Goal: Task Accomplishment & Management: Manage account settings

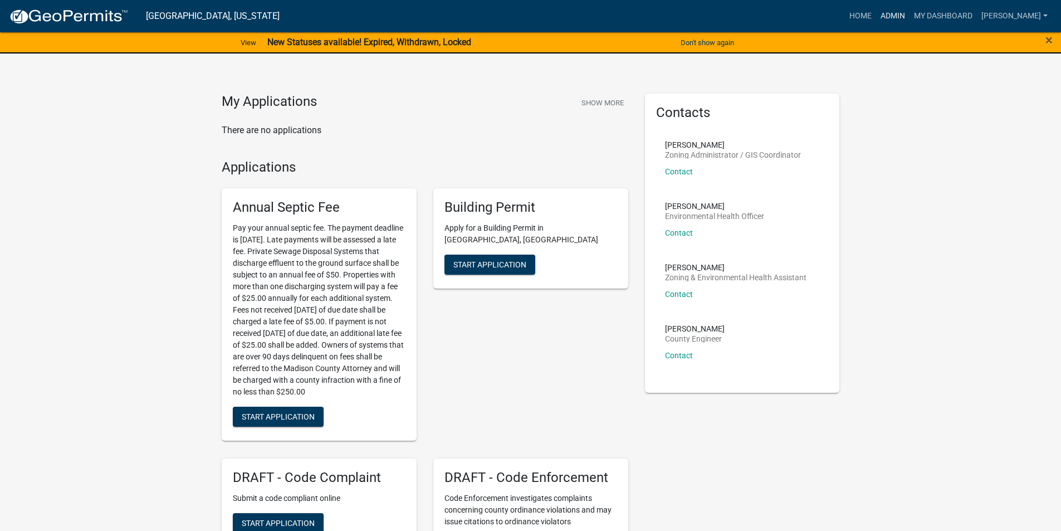
click at [905, 17] on link "Admin" at bounding box center [892, 16] width 33 height 21
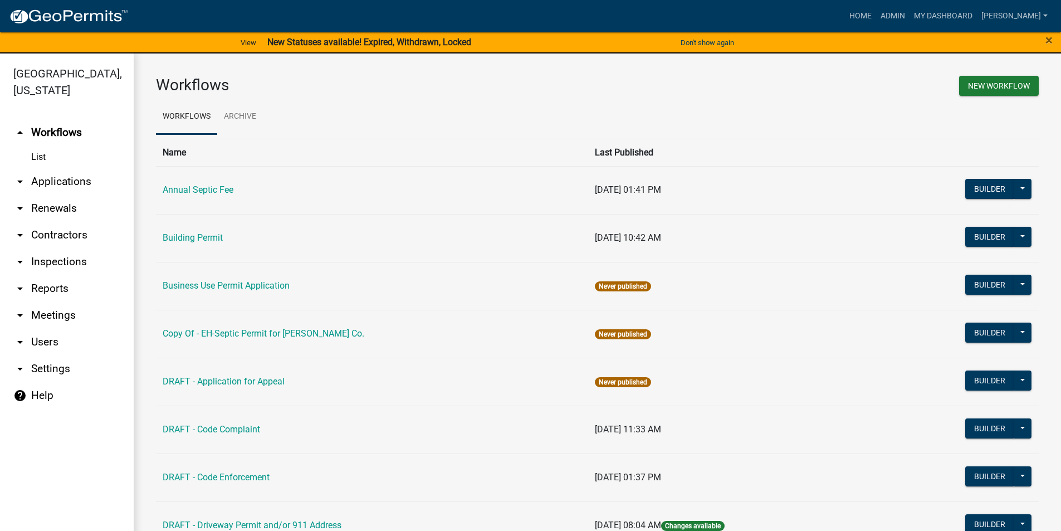
click at [59, 168] on link "arrow_drop_down Applications" at bounding box center [67, 181] width 134 height 27
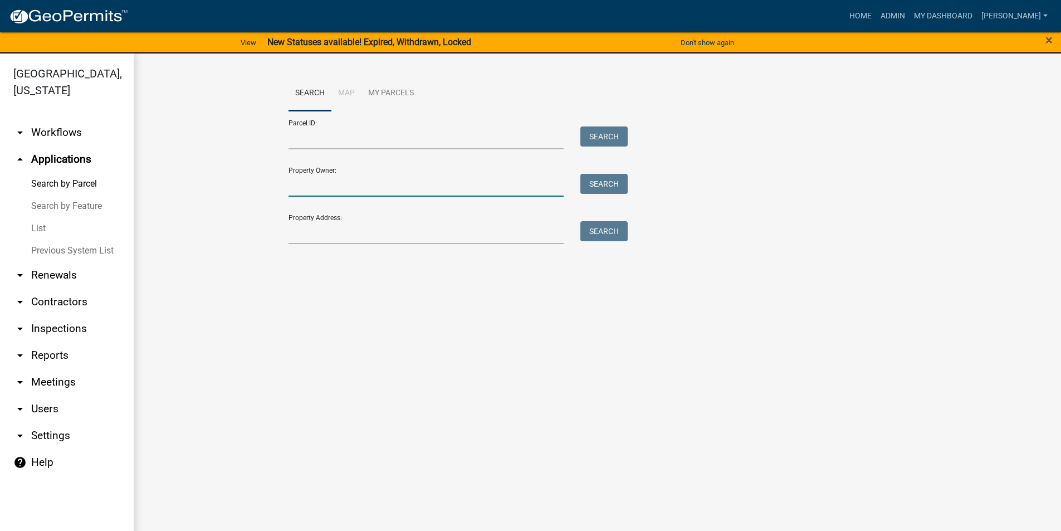
click at [319, 189] on input "Property Owner:" at bounding box center [427, 185] width 276 height 23
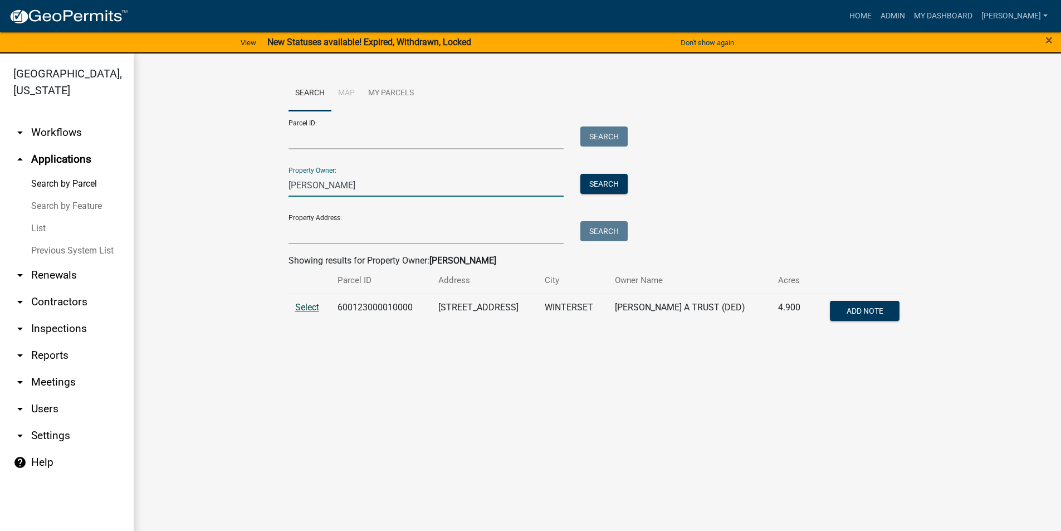
type input "[PERSON_NAME]"
click at [310, 304] on span "Select" at bounding box center [307, 307] width 24 height 11
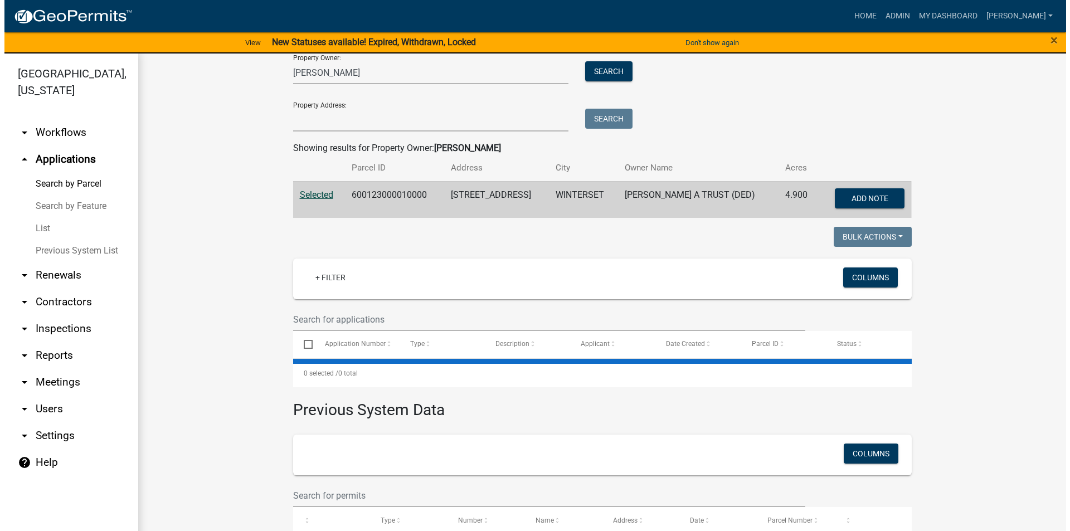
scroll to position [154, 0]
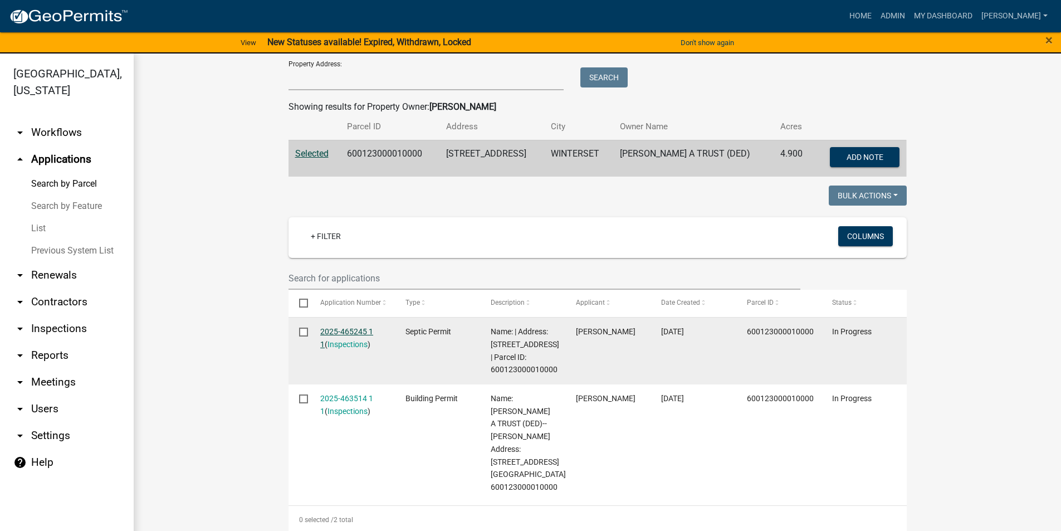
click at [357, 329] on link "2025-465245 1 1" at bounding box center [346, 338] width 53 height 22
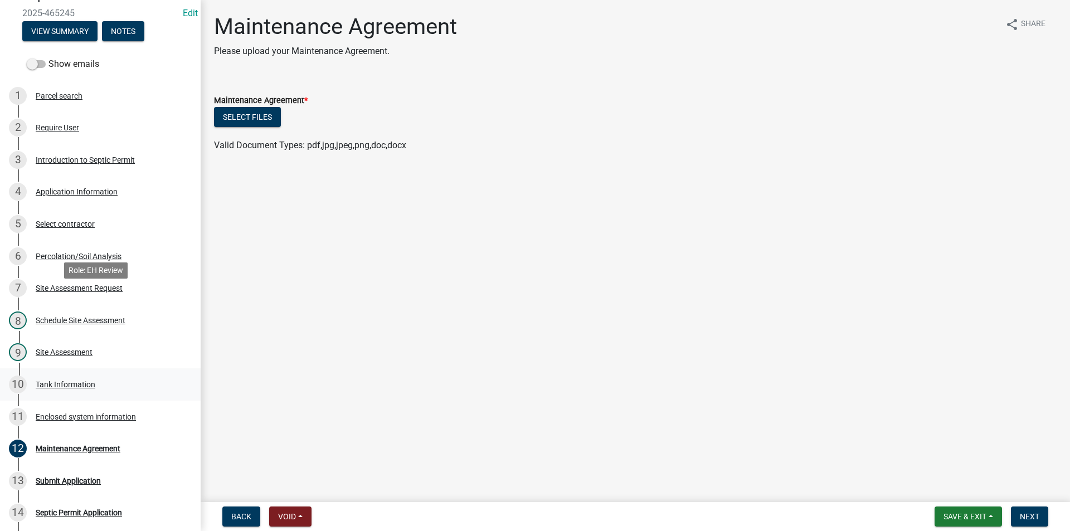
scroll to position [111, 0]
